Goal: Task Accomplishment & Management: Use online tool/utility

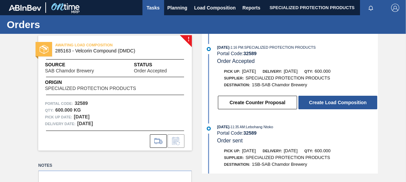
click at [150, 10] on span "Tasks" at bounding box center [153, 8] width 15 height 8
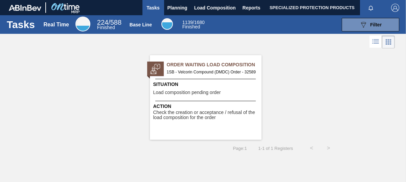
click at [215, 97] on div "Order Waiting Load Composition 1SB - Velcorin Compound (DMDC) Order - 32589 Sit…" at bounding box center [206, 97] width 112 height 85
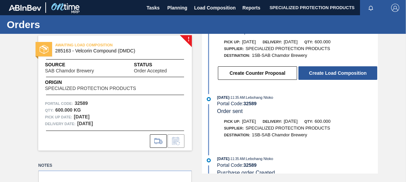
scroll to position [43, 0]
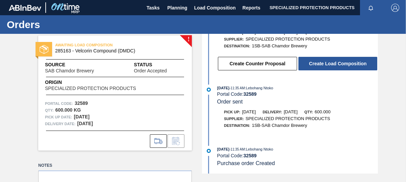
click at [188, 38] on div "AWAITING LOAD COMPOSITION 285163 - Velcorin Compound (DMDC) Source SAB Chamdor …" at bounding box center [115, 93] width 154 height 115
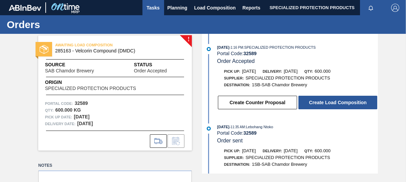
click at [148, 7] on span "Tasks" at bounding box center [153, 8] width 15 height 8
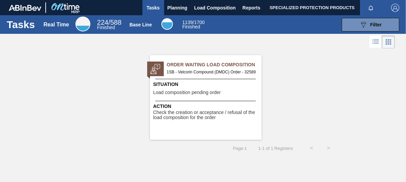
click at [217, 120] on span "Check the creation or acceptance / refusal of the load composition for the order" at bounding box center [206, 115] width 107 height 10
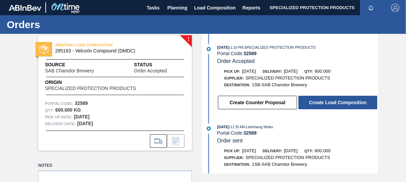
scroll to position [43, 0]
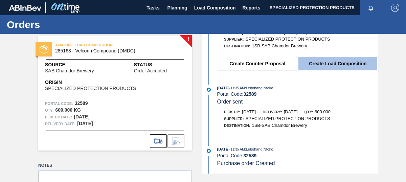
click at [342, 63] on button "Create Load Composition" at bounding box center [337, 64] width 79 height 14
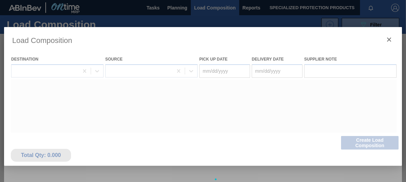
type Date "[DATE]"
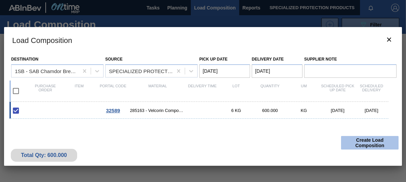
click at [360, 144] on button "Create Load Composition" at bounding box center [369, 143] width 57 height 14
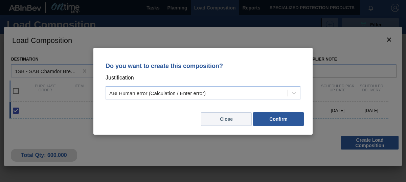
click at [227, 121] on button "Close" at bounding box center [226, 119] width 51 height 14
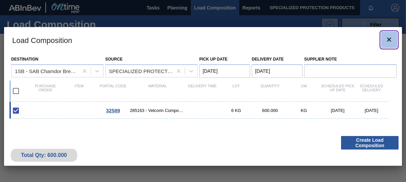
click at [391, 39] on icon "botão de ícone" at bounding box center [389, 40] width 8 height 8
